Goal: Task Accomplishment & Management: Manage account settings

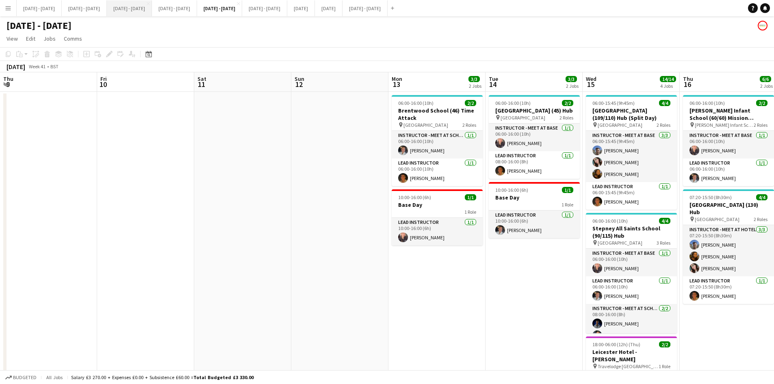
scroll to position [0, 165]
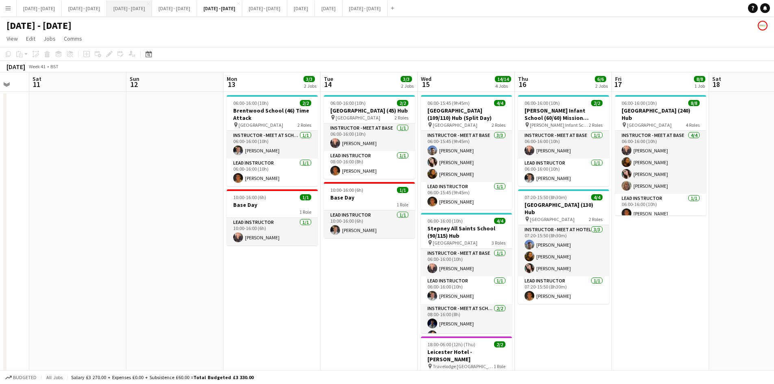
click at [152, 6] on button "[DATE] - [DATE] Close" at bounding box center [129, 8] width 45 height 16
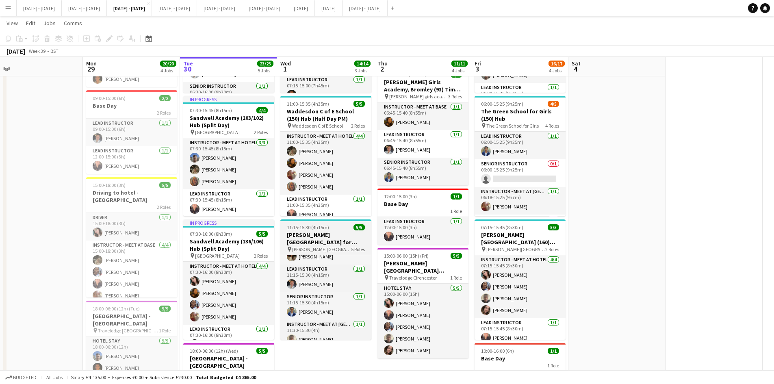
scroll to position [22, 0]
click at [336, 224] on div "11:15-15:30 (4h15m) 5/5" at bounding box center [325, 227] width 91 height 6
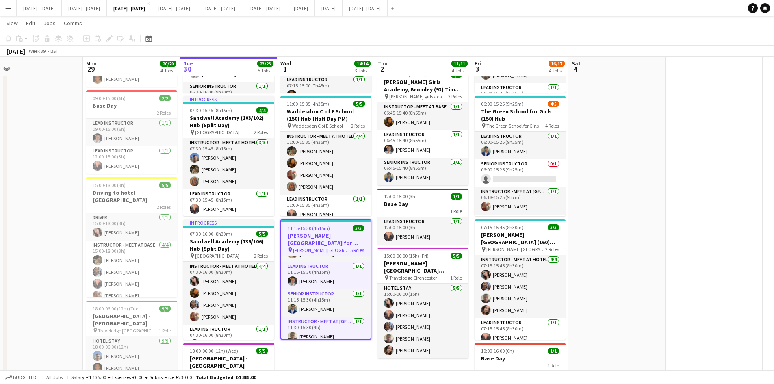
click at [336, 224] on app-job-card "11:15-15:30 (4h15m) 5/5 [PERSON_NAME][GEOGRAPHIC_DATA] for Boys (170) Hub (Half…" at bounding box center [325, 279] width 91 height 120
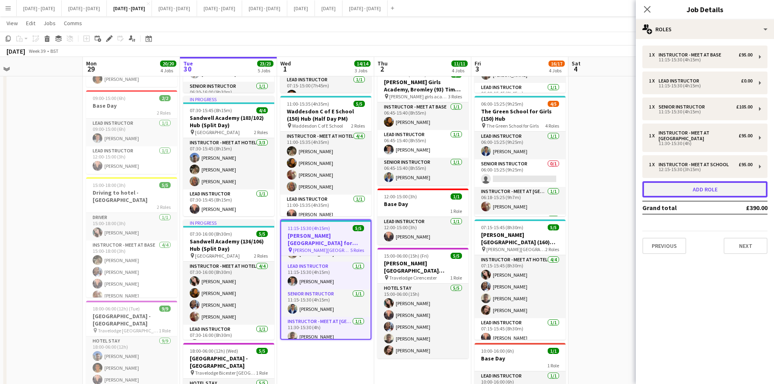
click at [699, 189] on button "Add role" at bounding box center [704, 189] width 125 height 16
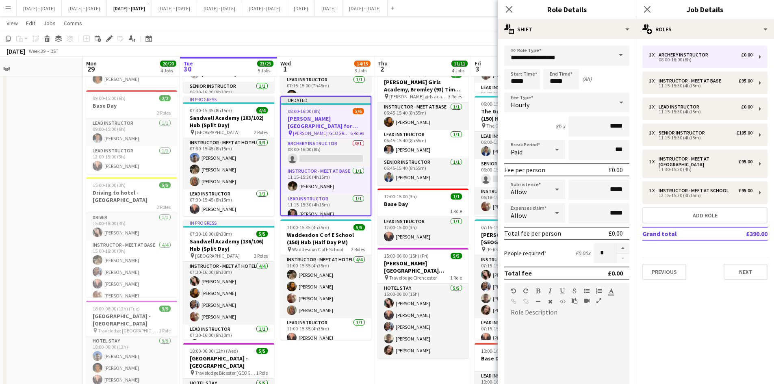
click at [615, 52] on span at bounding box center [620, 54] width 17 height 19
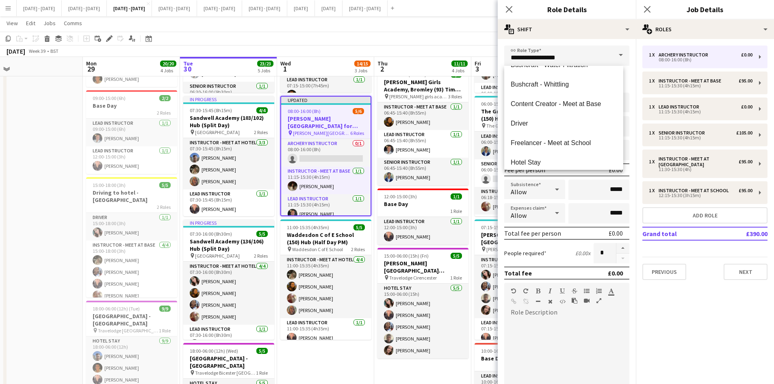
scroll to position [101, 0]
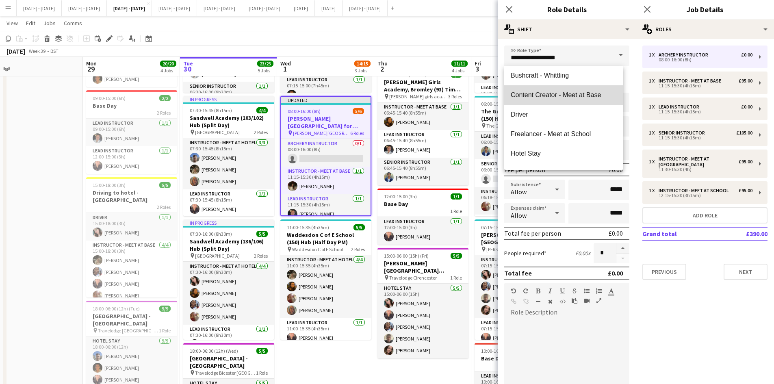
click at [584, 93] on span "Content Creator - Meet at Base" at bounding box center [564, 95] width 106 height 8
type input "**********"
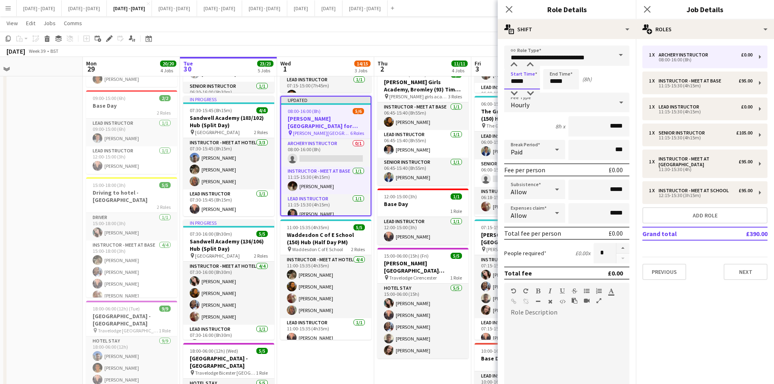
drag, startPoint x: 526, startPoint y: 83, endPoint x: 499, endPoint y: 87, distance: 26.8
click at [499, 87] on form "**********" at bounding box center [567, 276] width 138 height 463
type input "*****"
drag, startPoint x: 550, startPoint y: 82, endPoint x: 571, endPoint y: 78, distance: 21.0
click at [571, 78] on input "*****" at bounding box center [561, 79] width 36 height 20
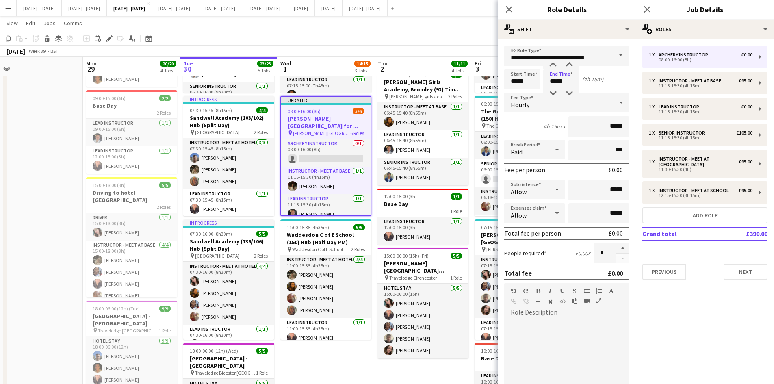
type input "*****"
click at [574, 104] on div "Hourly" at bounding box center [558, 102] width 109 height 19
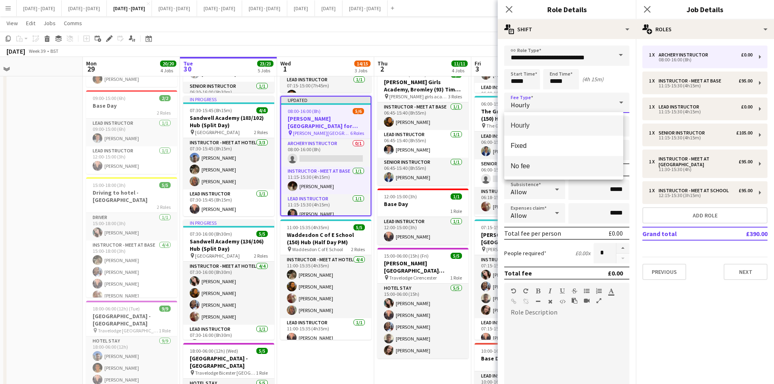
click at [539, 167] on span "No fee" at bounding box center [564, 166] width 106 height 8
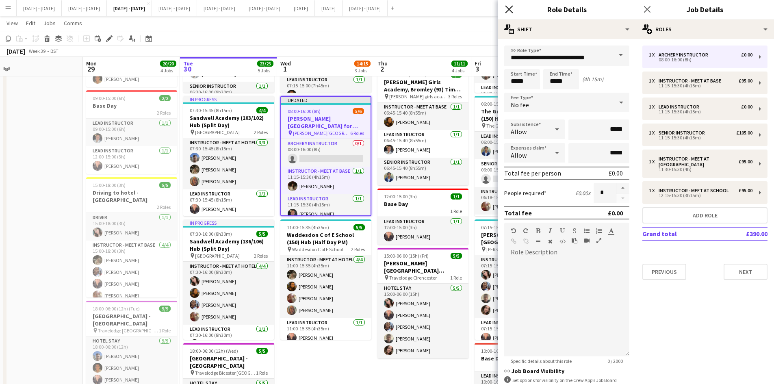
click at [508, 7] on icon "Close pop-in" at bounding box center [509, 9] width 8 height 8
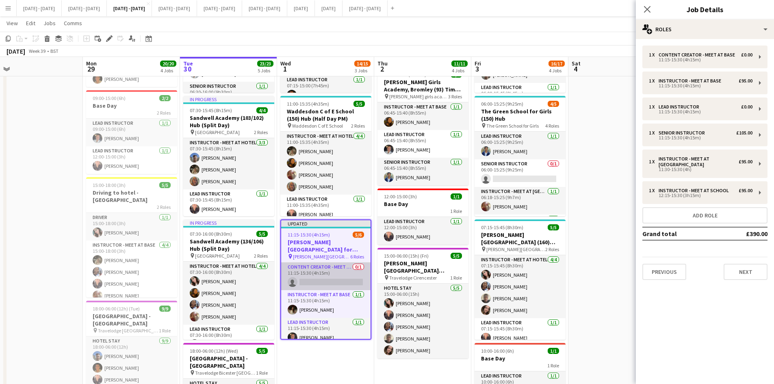
click at [313, 279] on app-card-role "Content Creator - Meet at Base 0/1 11:15-15:30 (4h15m) single-neutral-actions" at bounding box center [325, 276] width 89 height 28
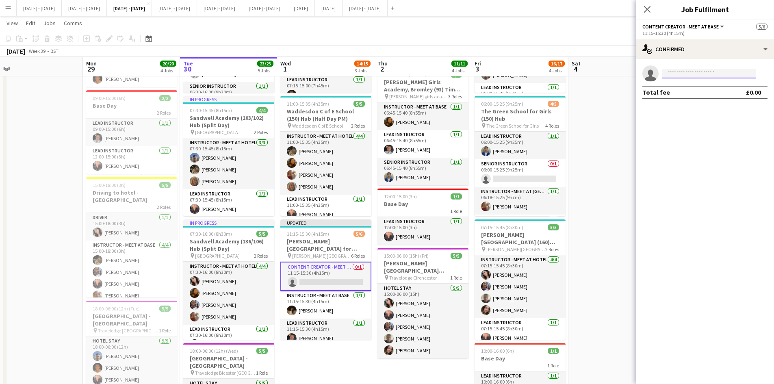
click at [683, 73] on input at bounding box center [709, 74] width 94 height 10
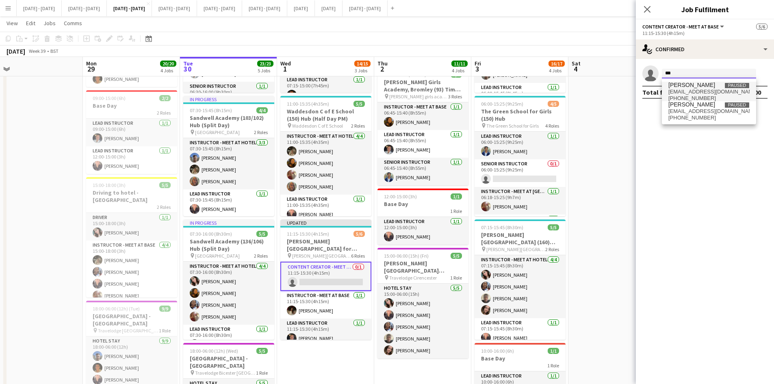
type input "***"
click at [696, 83] on span "[PERSON_NAME] Paused" at bounding box center [708, 85] width 81 height 7
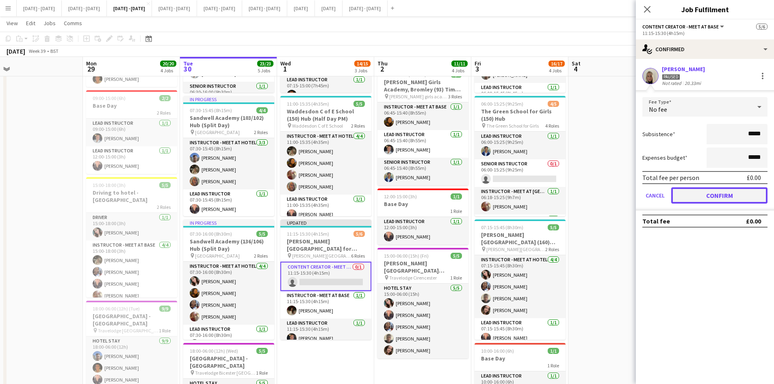
click at [709, 193] on button "Confirm" at bounding box center [719, 195] width 96 height 16
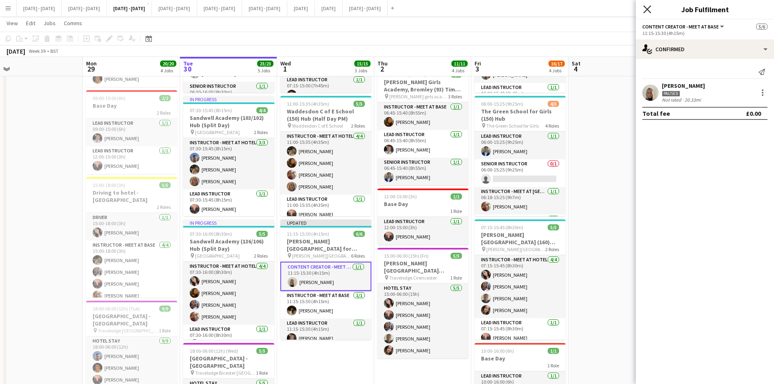
click at [648, 8] on icon at bounding box center [647, 9] width 8 height 8
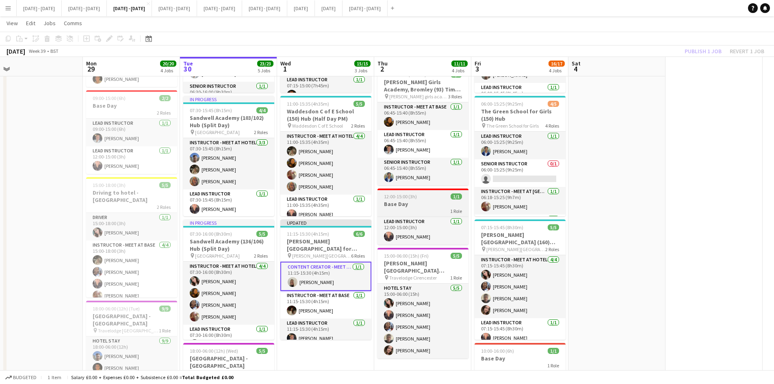
click at [429, 198] on div "12:00-15:00 (3h) 1/1" at bounding box center [422, 196] width 91 height 6
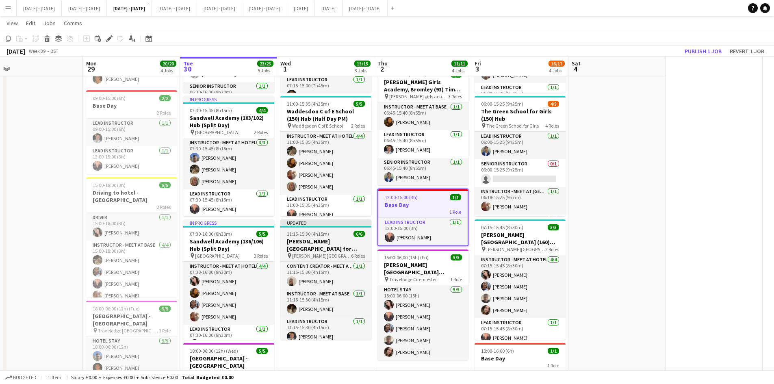
drag, startPoint x: 335, startPoint y: 232, endPoint x: 343, endPoint y: 226, distance: 10.5
click at [336, 232] on div "11:15-15:30 (4h15m) 6/6" at bounding box center [325, 234] width 91 height 6
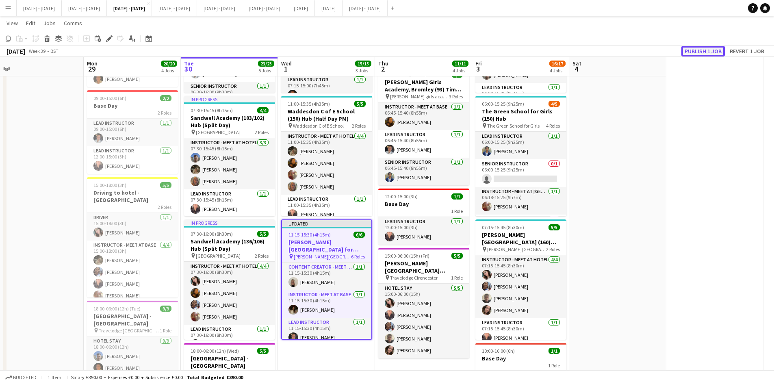
click at [686, 49] on button "Publish 1 job" at bounding box center [702, 51] width 43 height 11
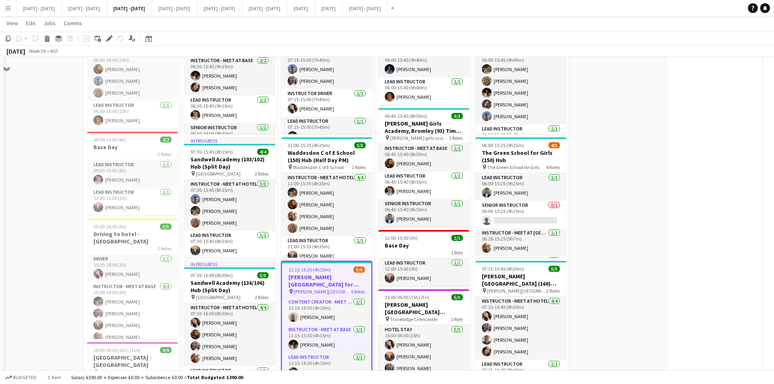
scroll to position [41, 0]
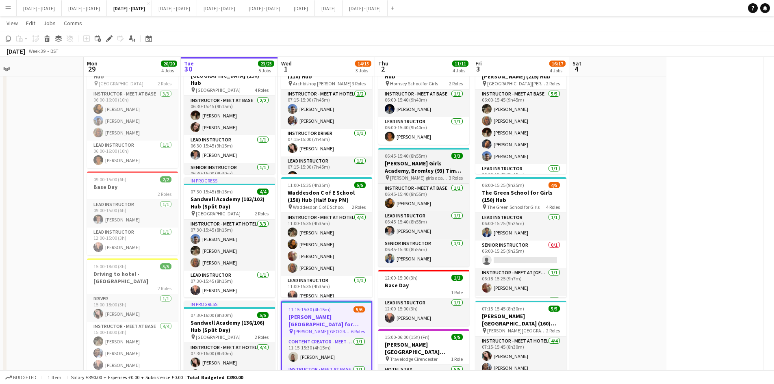
click at [434, 155] on div "06:45-15:40 (8h55m) 3/3" at bounding box center [423, 156] width 91 height 6
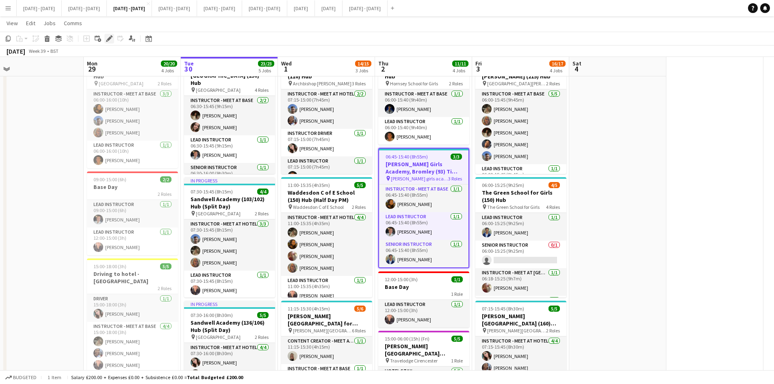
click at [108, 39] on icon at bounding box center [109, 39] width 4 height 4
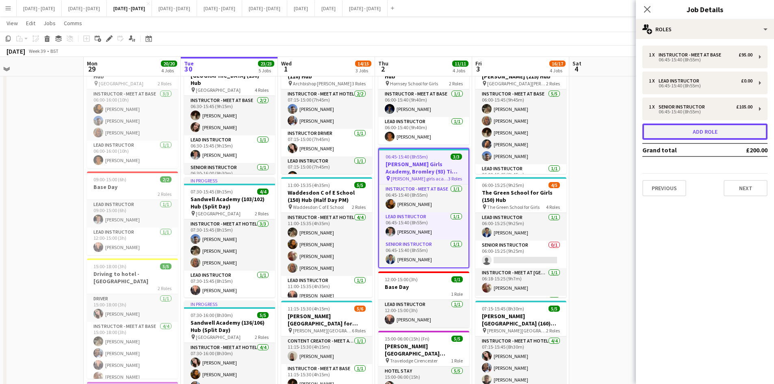
click at [693, 133] on button "Add role" at bounding box center [704, 131] width 125 height 16
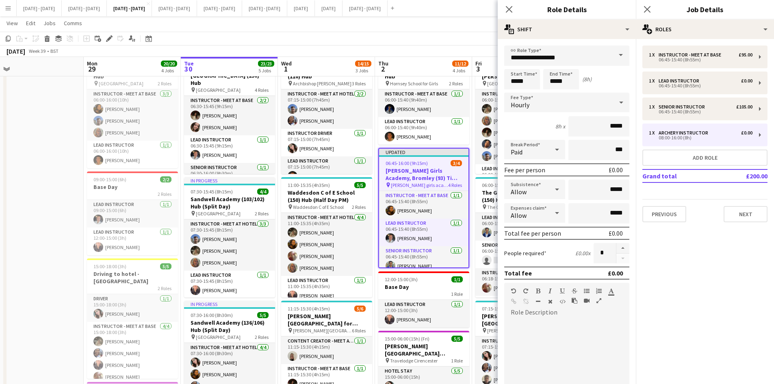
click at [615, 54] on span at bounding box center [620, 54] width 17 height 19
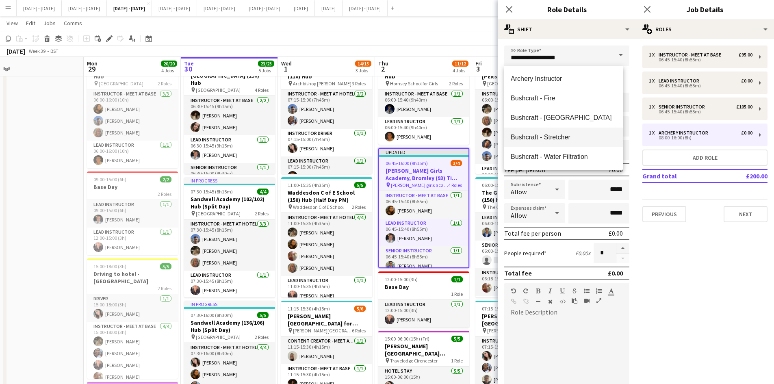
scroll to position [81, 0]
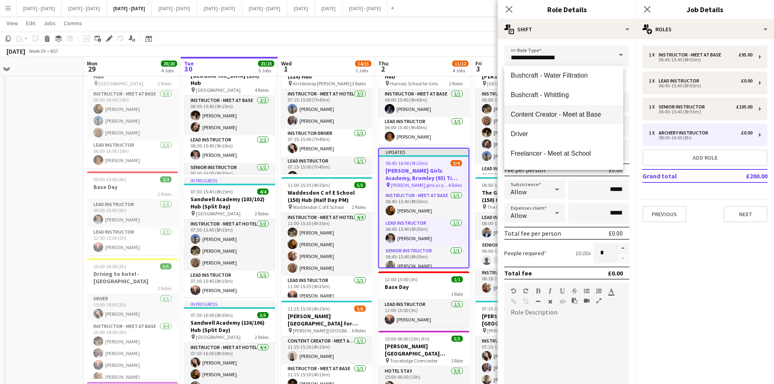
click at [566, 114] on span "Content Creator - Meet at Base" at bounding box center [564, 114] width 106 height 8
type input "**********"
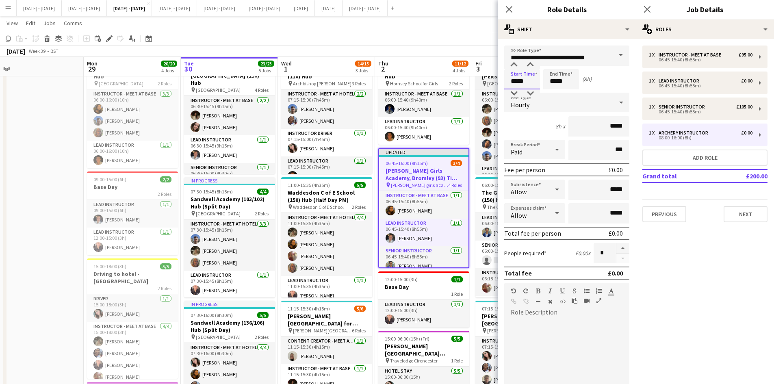
drag, startPoint x: 526, startPoint y: 82, endPoint x: 490, endPoint y: 82, distance: 35.3
click at [490, 82] on body "Menu Boards Boards Boards All jobs Status Workforce Workforce My Workforce Recr…" at bounding box center [387, 313] width 774 height 708
type input "*****"
click at [570, 101] on div "Hourly" at bounding box center [558, 102] width 109 height 19
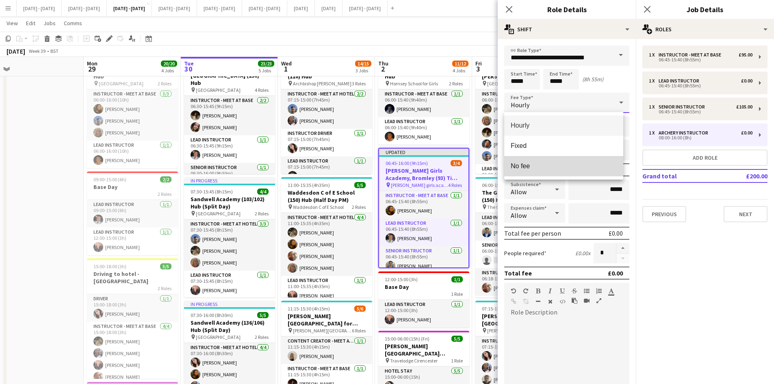
click at [530, 166] on span "No fee" at bounding box center [564, 166] width 106 height 8
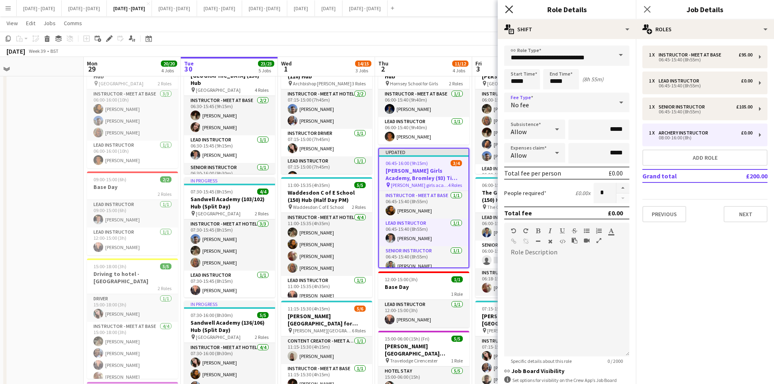
click at [507, 6] on icon "Close pop-in" at bounding box center [509, 9] width 8 height 8
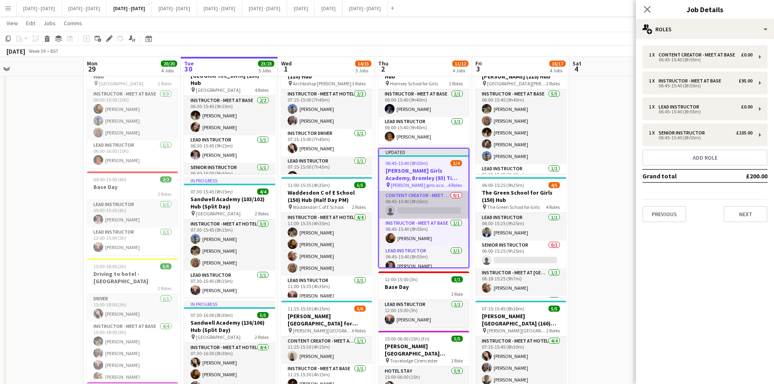
click at [418, 206] on app-card-role "Content Creator - Meet at Base 0/1 06:45-15:40 (8h55m) single-neutral-actions" at bounding box center [423, 205] width 89 height 28
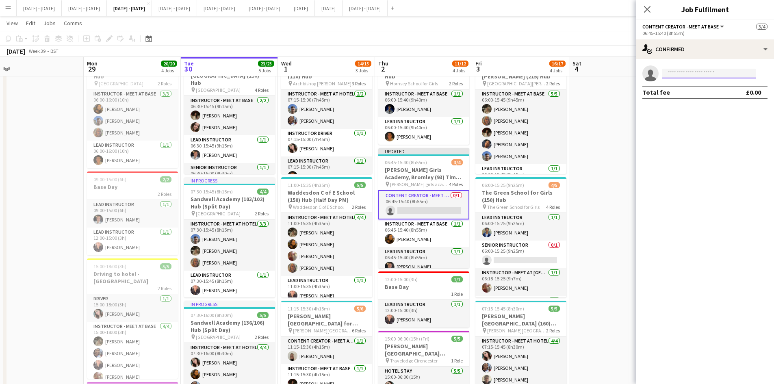
click at [680, 74] on input at bounding box center [709, 74] width 94 height 10
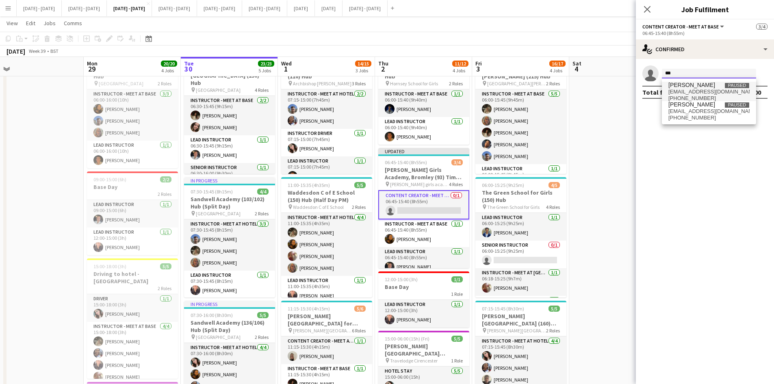
type input "***"
click at [701, 84] on span "[PERSON_NAME] Paused" at bounding box center [708, 85] width 81 height 7
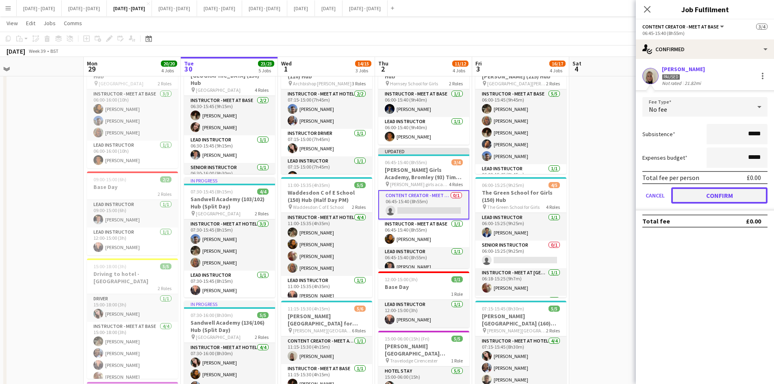
click at [716, 196] on button "Confirm" at bounding box center [719, 195] width 96 height 16
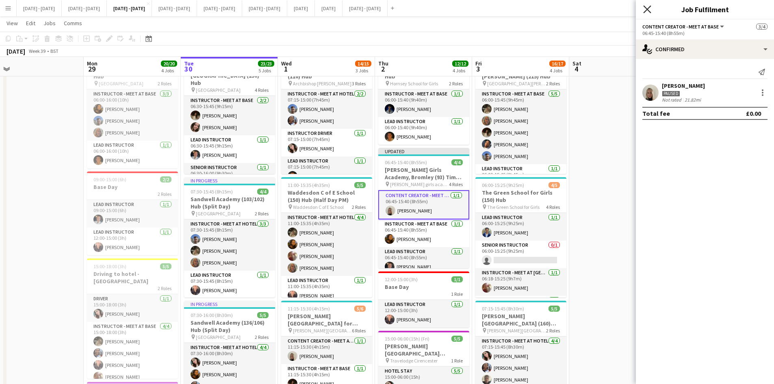
click at [647, 7] on icon "Close pop-in" at bounding box center [647, 9] width 8 height 8
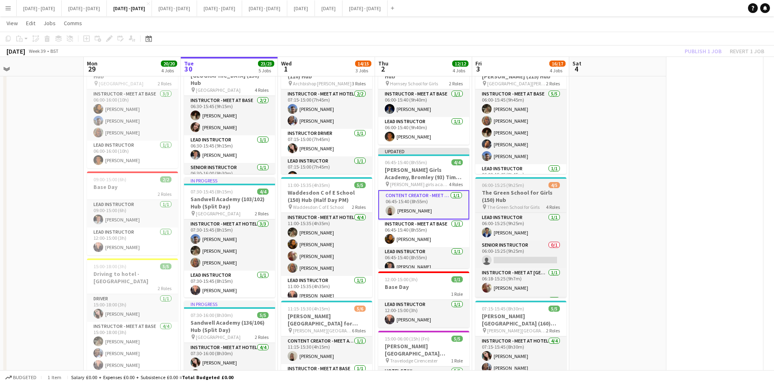
click at [530, 184] on div "06:00-15:25 (9h25m) 4/5" at bounding box center [520, 185] width 91 height 6
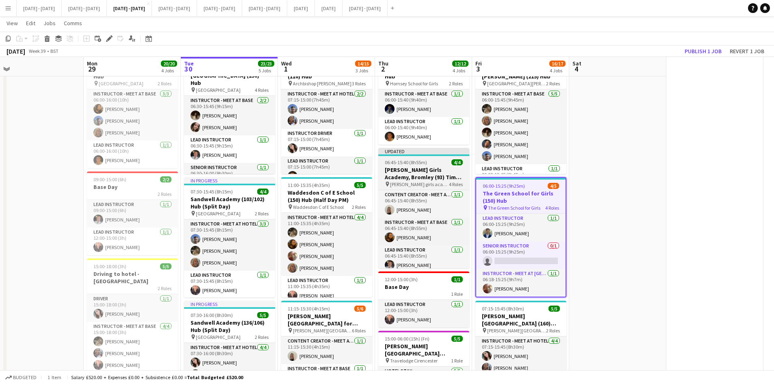
click at [431, 160] on div "06:45-15:40 (8h55m) 4/4" at bounding box center [423, 162] width 91 height 6
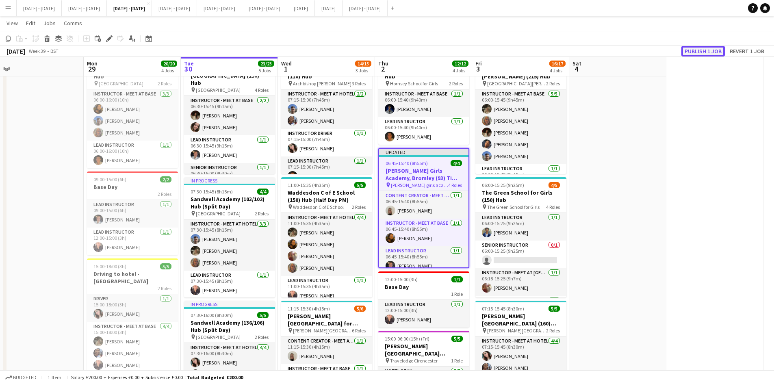
click at [701, 52] on button "Publish 1 job" at bounding box center [702, 51] width 43 height 11
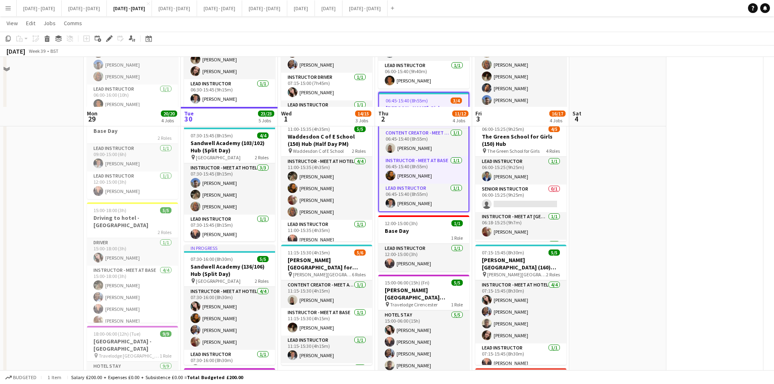
scroll to position [162, 0]
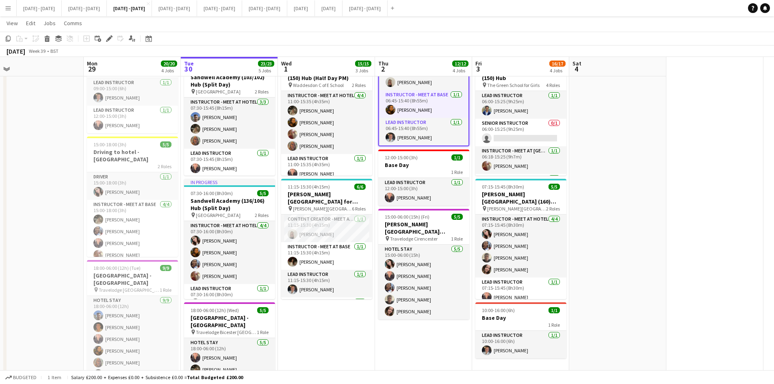
click at [8, 9] on app-icon "Menu" at bounding box center [8, 8] width 6 height 6
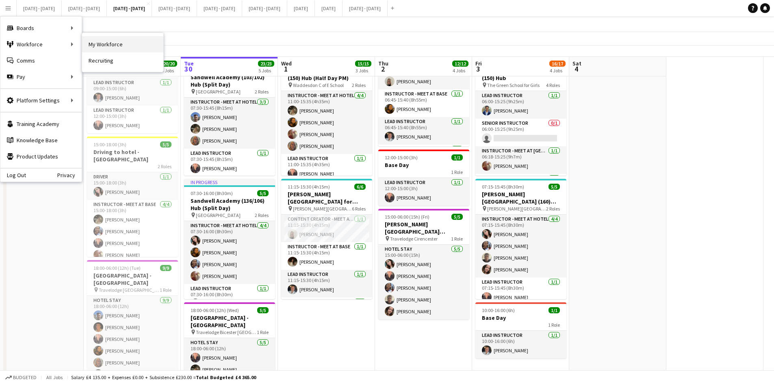
click at [100, 44] on link "My Workforce" at bounding box center [122, 44] width 81 height 16
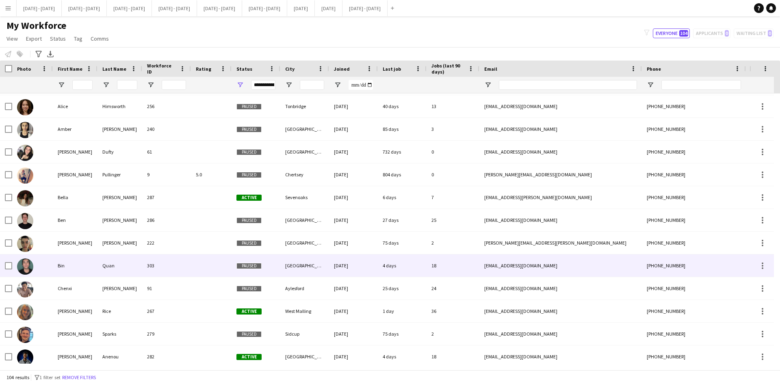
scroll to position [406, 0]
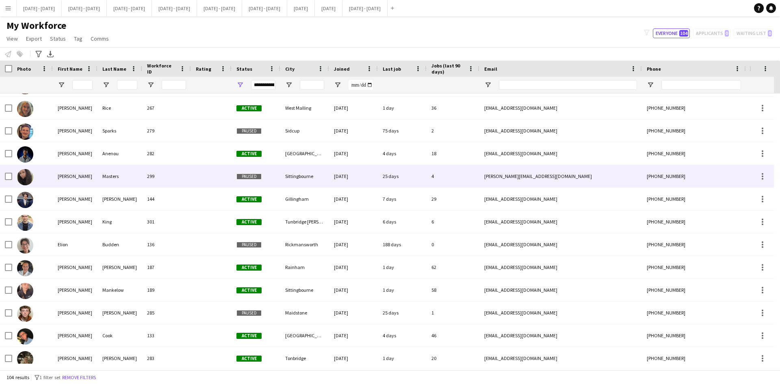
click at [68, 175] on div "[PERSON_NAME]" at bounding box center [75, 176] width 45 height 22
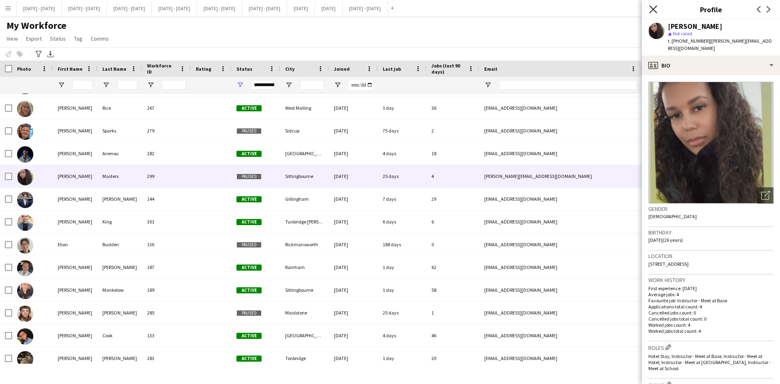
click at [653, 11] on icon "Close pop-in" at bounding box center [653, 9] width 8 height 8
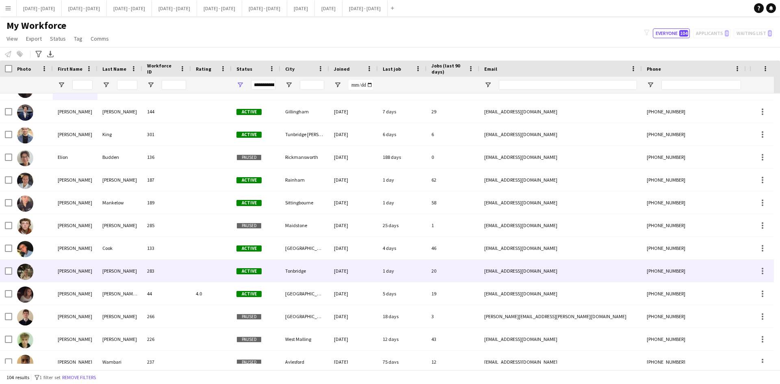
scroll to position [528, 0]
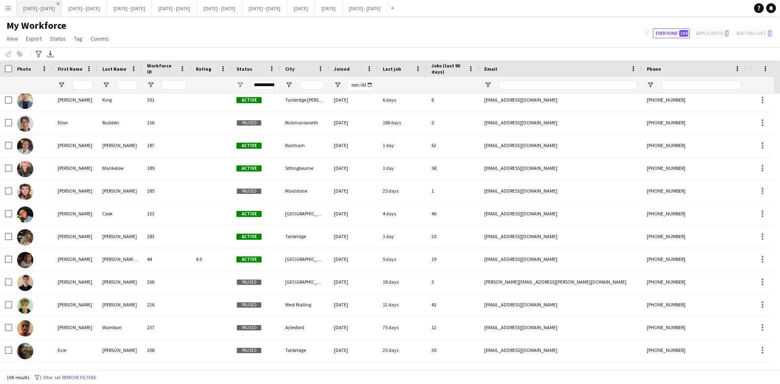
click at [60, 3] on app-icon "Close" at bounding box center [57, 3] width 3 height 3
click at [295, 2] on app-icon "Close" at bounding box center [293, 3] width 3 height 3
click at [197, 7] on button "[DATE] - [DATE] Close" at bounding box center [174, 8] width 45 height 16
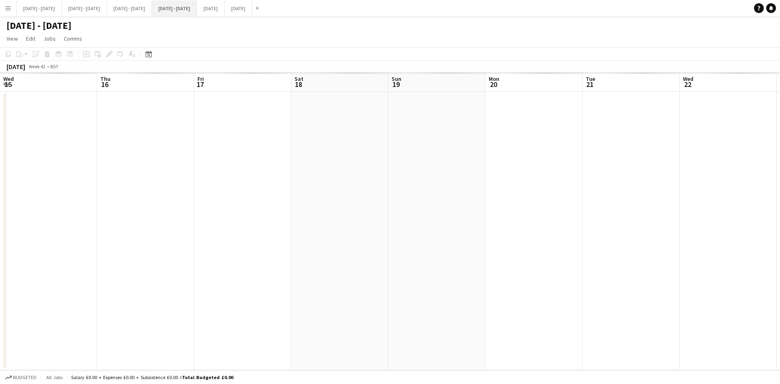
scroll to position [0, 312]
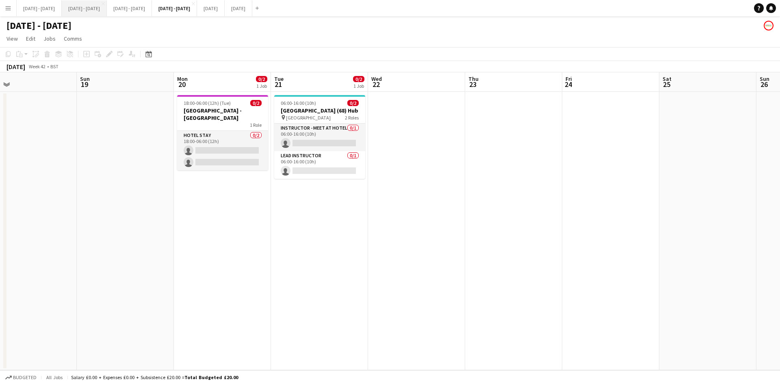
click at [107, 6] on button "[DATE] - [DATE] Close" at bounding box center [84, 8] width 45 height 16
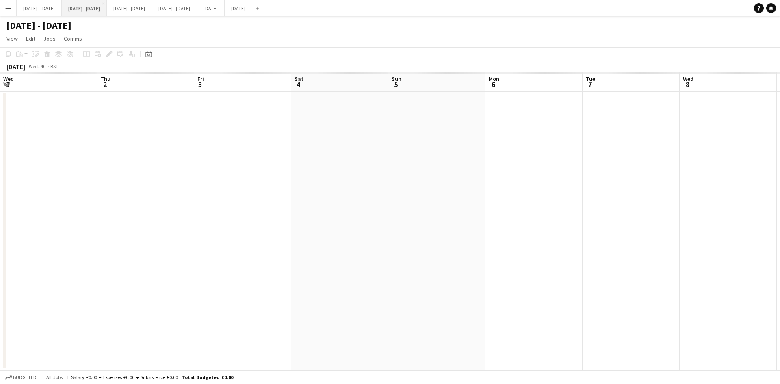
scroll to position [0, 293]
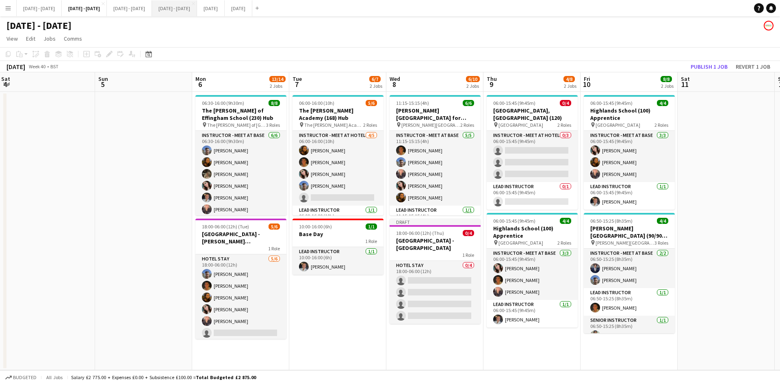
click at [197, 10] on button "[DATE] - [DATE] Close" at bounding box center [174, 8] width 45 height 16
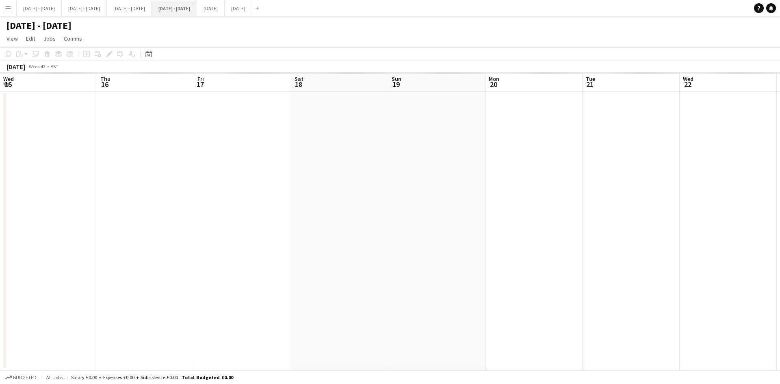
scroll to position [0, 312]
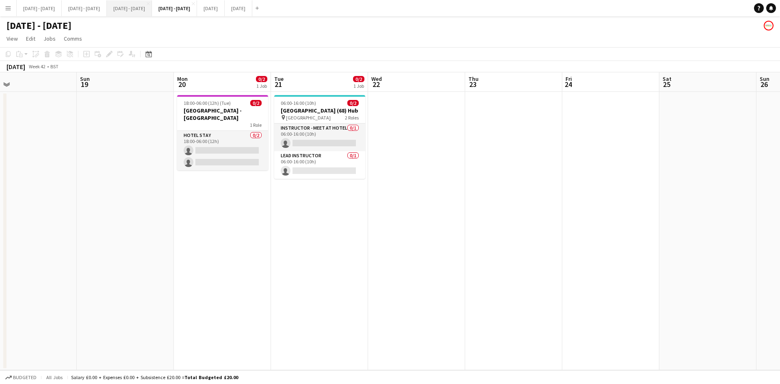
click at [152, 9] on button "[DATE] - [DATE] Close" at bounding box center [129, 8] width 45 height 16
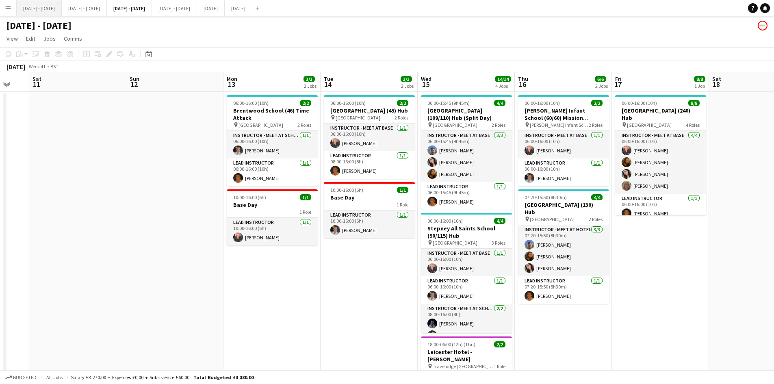
click at [56, 7] on button "[DATE] - [DATE] Close" at bounding box center [39, 8] width 45 height 16
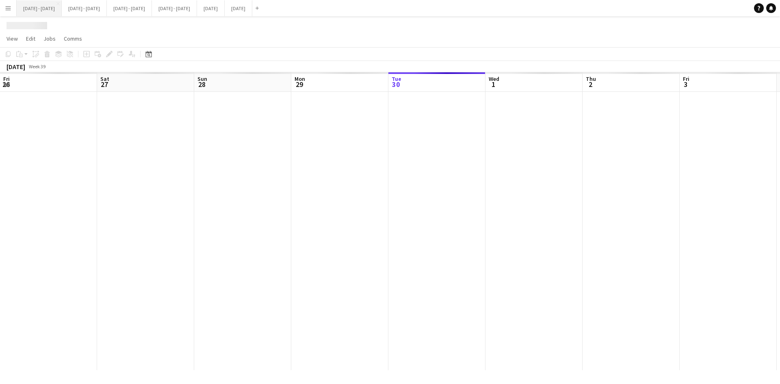
scroll to position [0, 208]
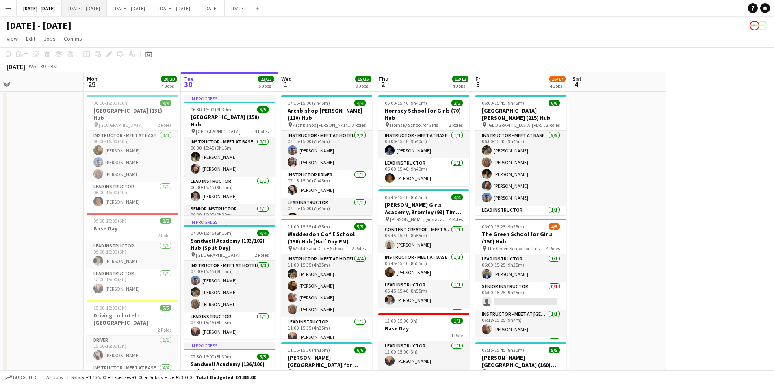
click at [95, 6] on button "[DATE] - [DATE] Close" at bounding box center [84, 8] width 45 height 16
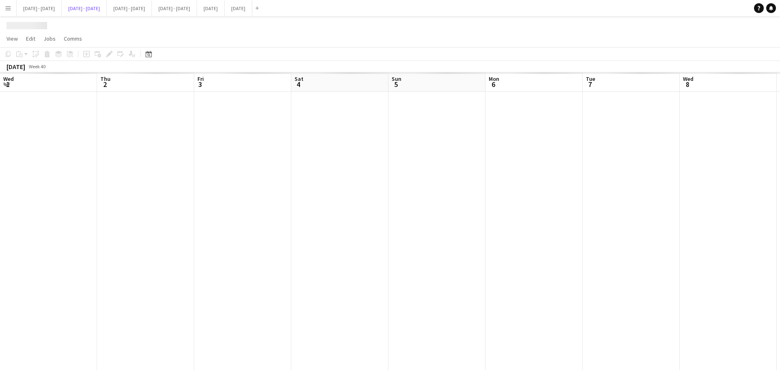
scroll to position [0, 293]
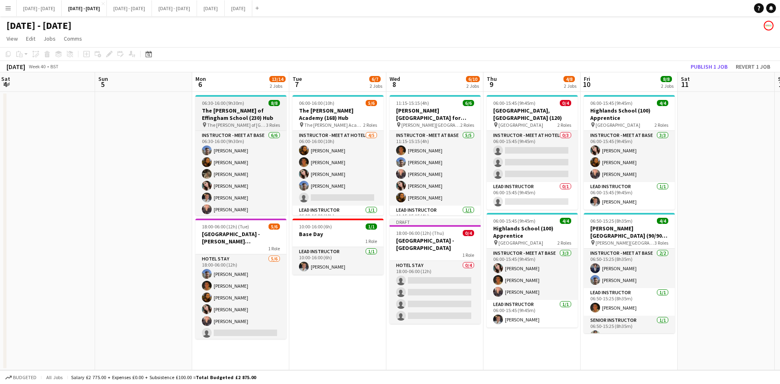
click at [254, 103] on div "06:30-16:00 (9h30m) 8/8" at bounding box center [240, 103] width 91 height 6
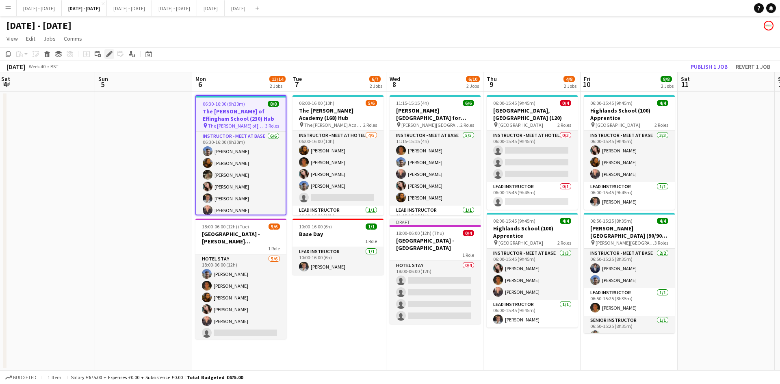
click at [108, 53] on icon "Edit" at bounding box center [109, 54] width 6 height 6
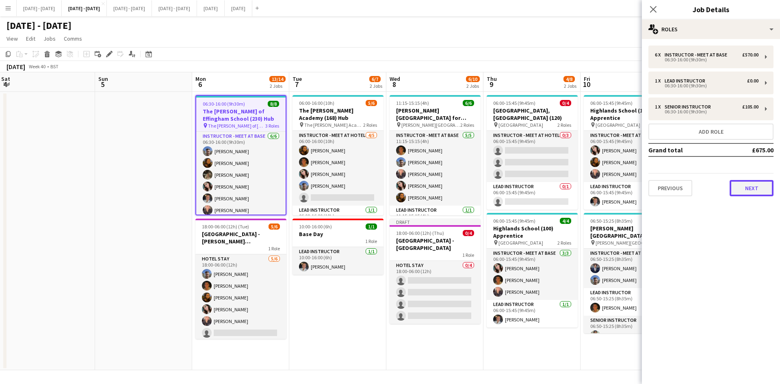
click at [745, 186] on button "Next" at bounding box center [752, 188] width 44 height 16
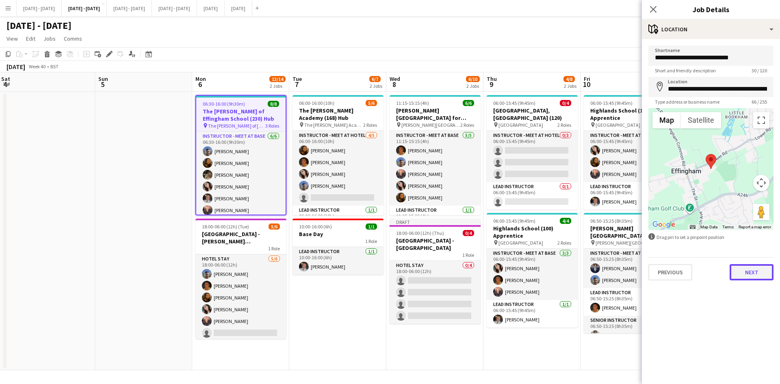
click at [741, 277] on button "Next" at bounding box center [752, 272] width 44 height 16
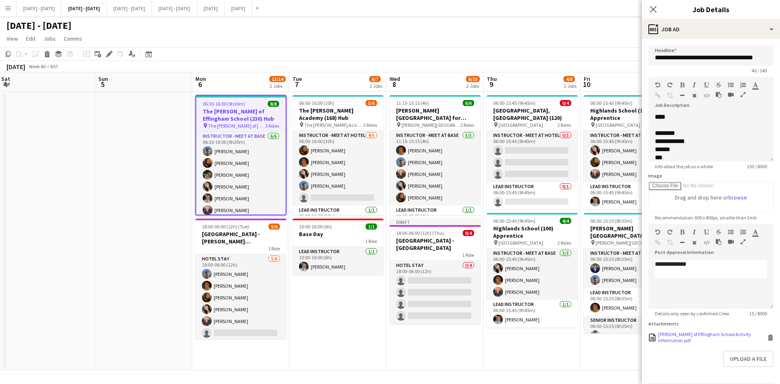
click at [690, 343] on div "[PERSON_NAME] of Effingham School Activity Information.pdf" at bounding box center [711, 337] width 107 height 12
click at [441, 102] on div "11:15-15:15 (4h) 6/6" at bounding box center [435, 103] width 91 height 6
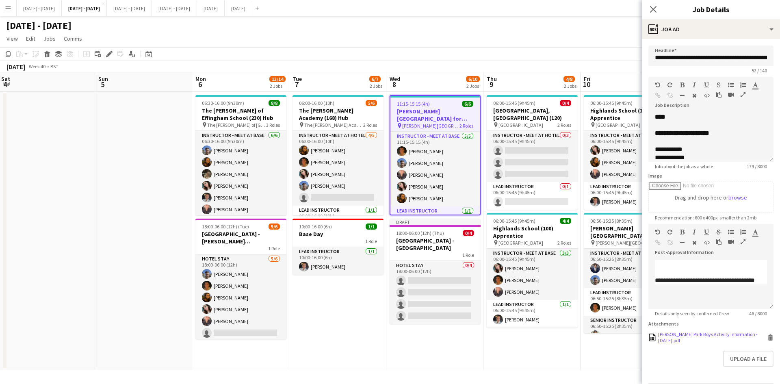
click at [697, 333] on div "[PERSON_NAME] Park Boys Activity Information - [DATE].pdf" at bounding box center [711, 337] width 107 height 12
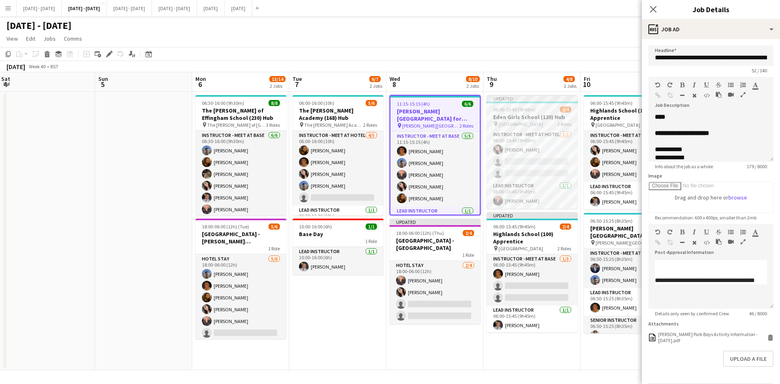
click at [545, 110] on div "06:00-15:45 (9h45m) 2/4" at bounding box center [532, 109] width 91 height 6
type input "**********"
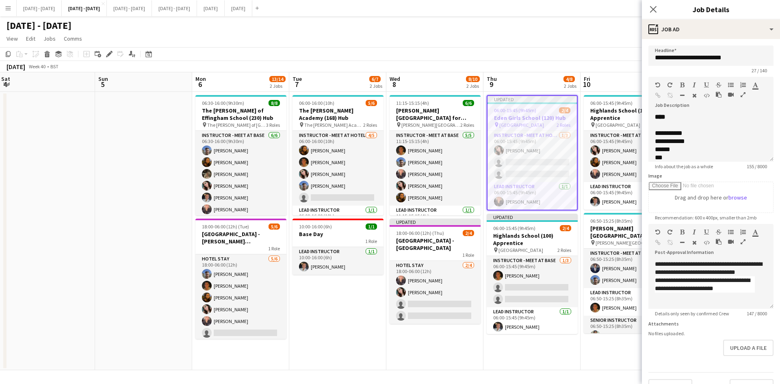
scroll to position [24, 0]
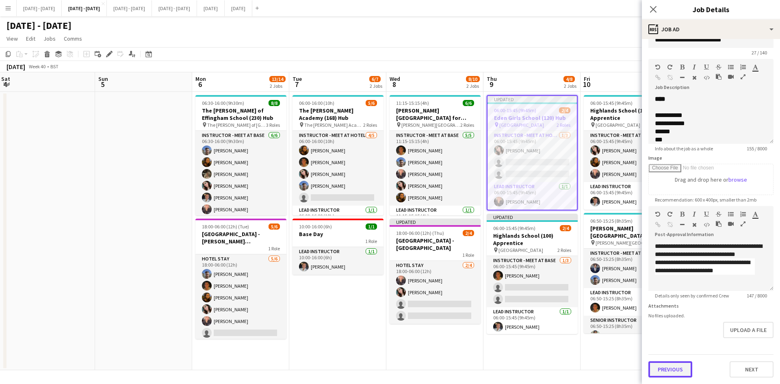
click at [672, 370] on button "Previous" at bounding box center [670, 369] width 44 height 16
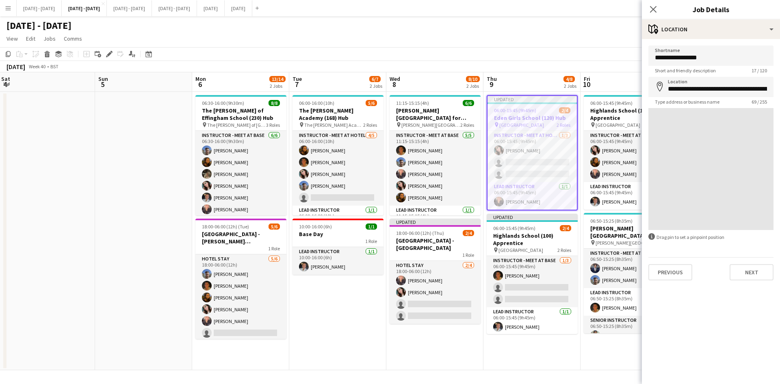
scroll to position [0, 0]
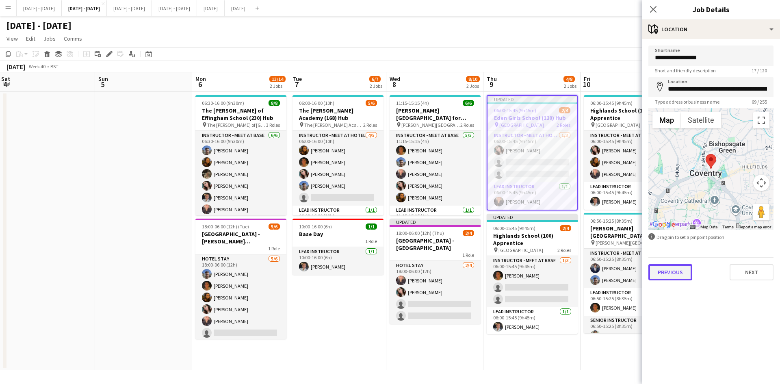
click at [673, 275] on button "Previous" at bounding box center [670, 272] width 44 height 16
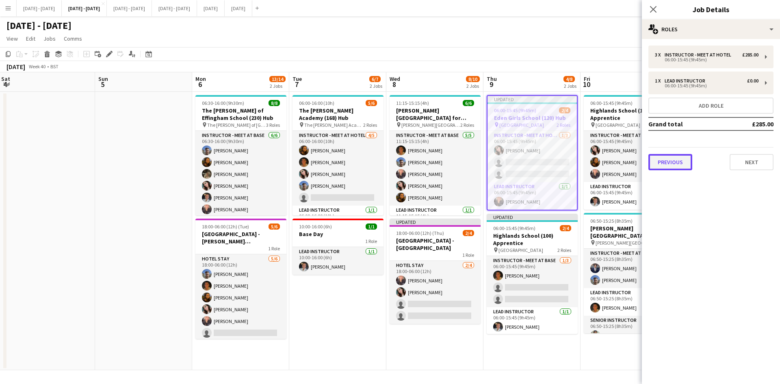
click at [683, 167] on button "Previous" at bounding box center [670, 162] width 44 height 16
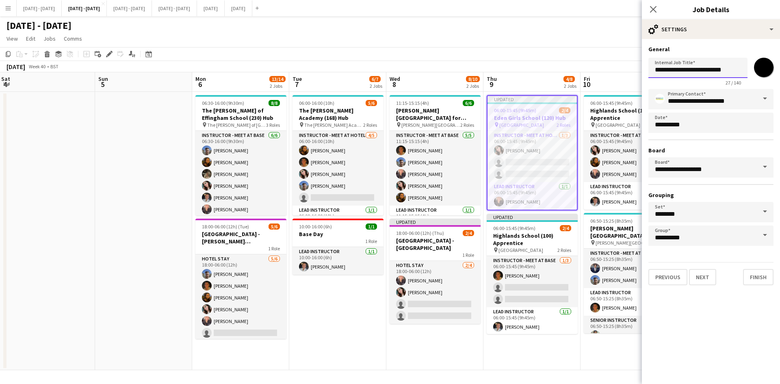
click at [734, 67] on input "**********" at bounding box center [697, 68] width 99 height 20
type input "**********"
click at [654, 10] on icon at bounding box center [653, 9] width 8 height 8
